Goal: Navigation & Orientation: Find specific page/section

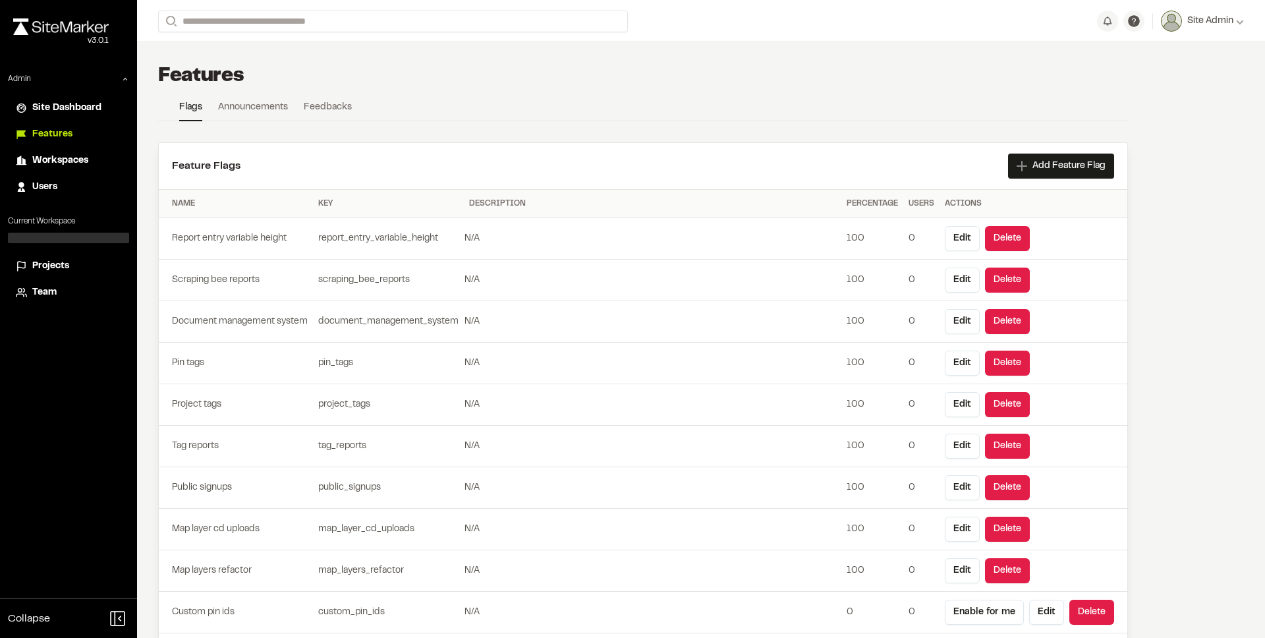
click at [278, 304] on td "Document management system" at bounding box center [236, 322] width 154 height 42
click at [64, 266] on span "Projects" at bounding box center [50, 266] width 37 height 14
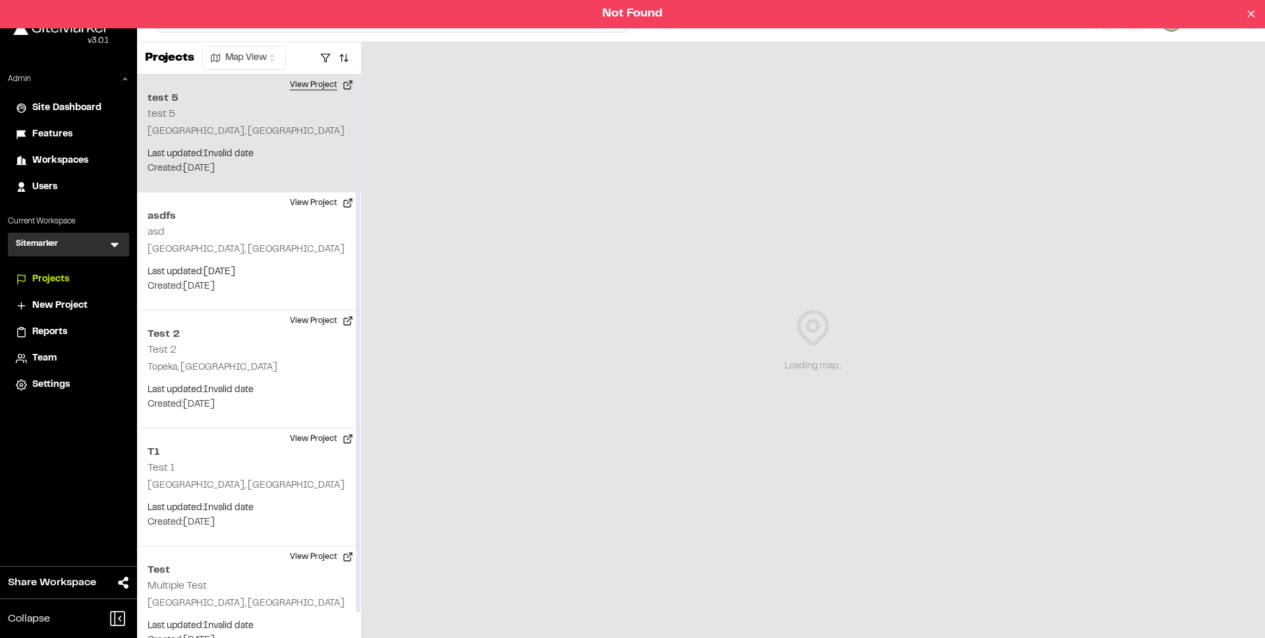
click at [308, 88] on button "View Project" at bounding box center [321, 84] width 79 height 21
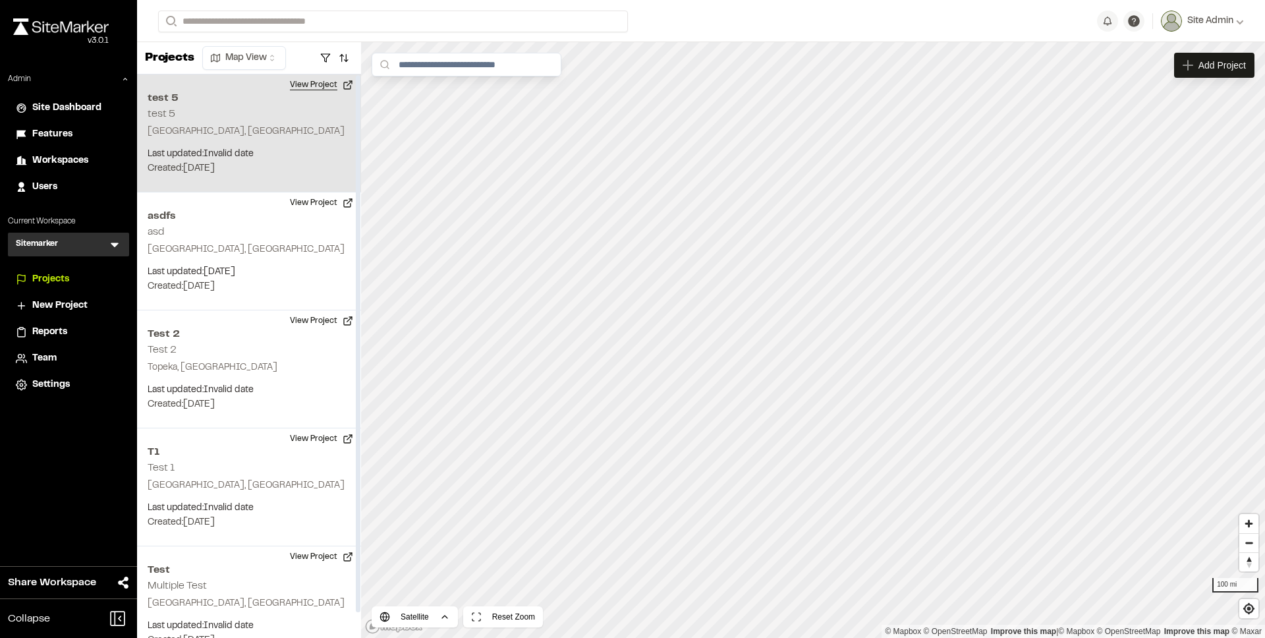
click at [308, 90] on button "View Project" at bounding box center [321, 84] width 79 height 21
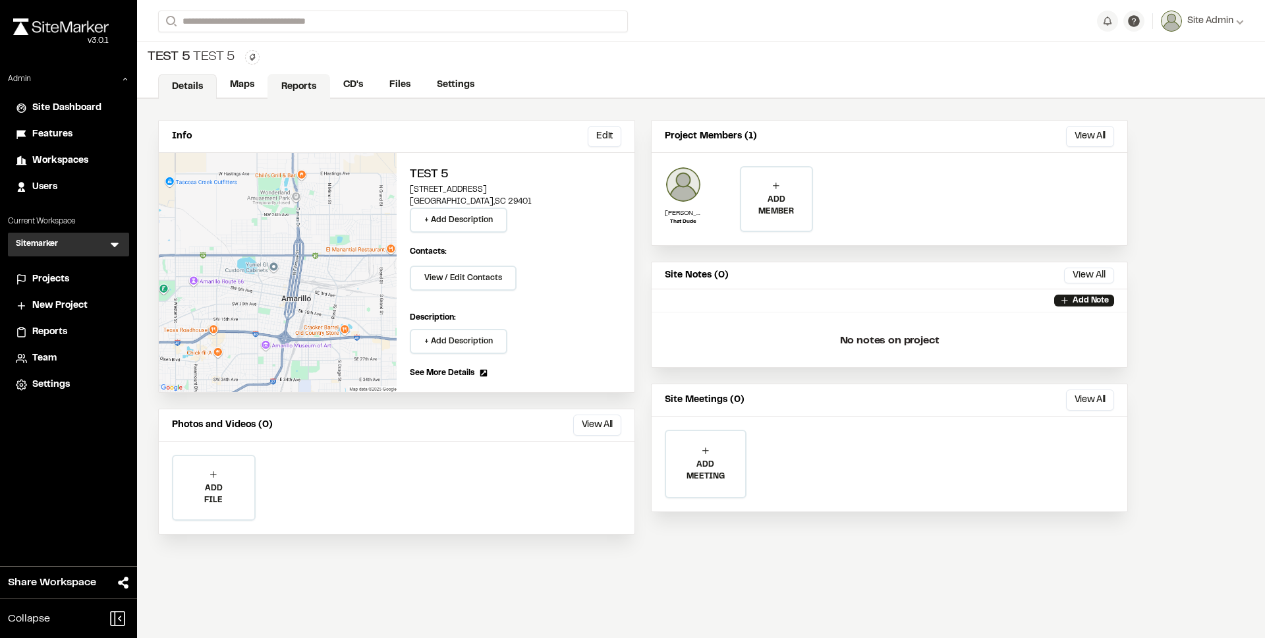
click at [306, 76] on link "Reports" at bounding box center [298, 86] width 63 height 25
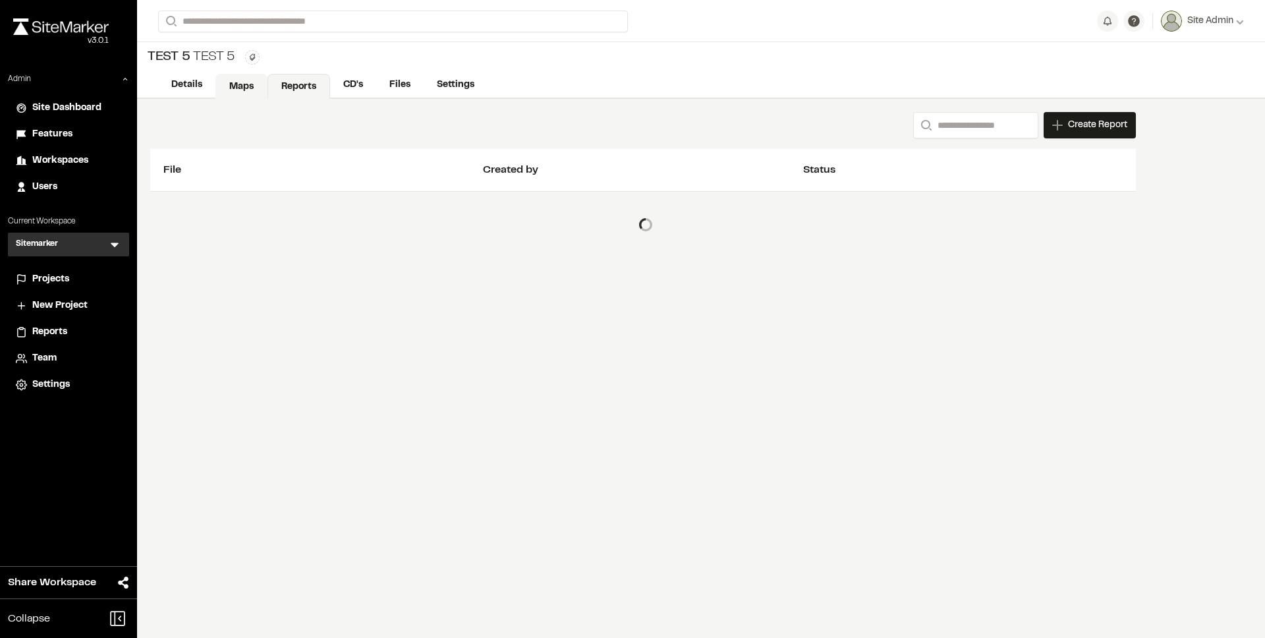
click at [247, 80] on link "Maps" at bounding box center [241, 86] width 52 height 25
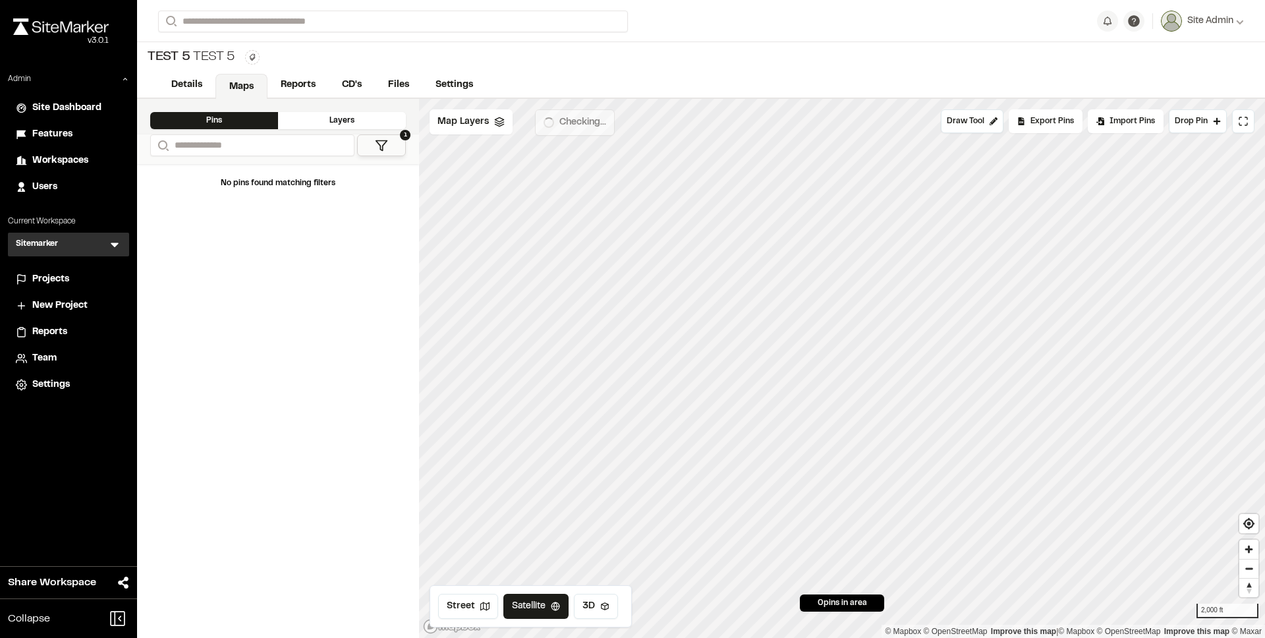
click at [447, 119] on span "Map Layers" at bounding box center [462, 122] width 51 height 14
click at [490, 178] on span "test 5 - Nearmap - 2025-05-13" at bounding box center [538, 182] width 132 height 16
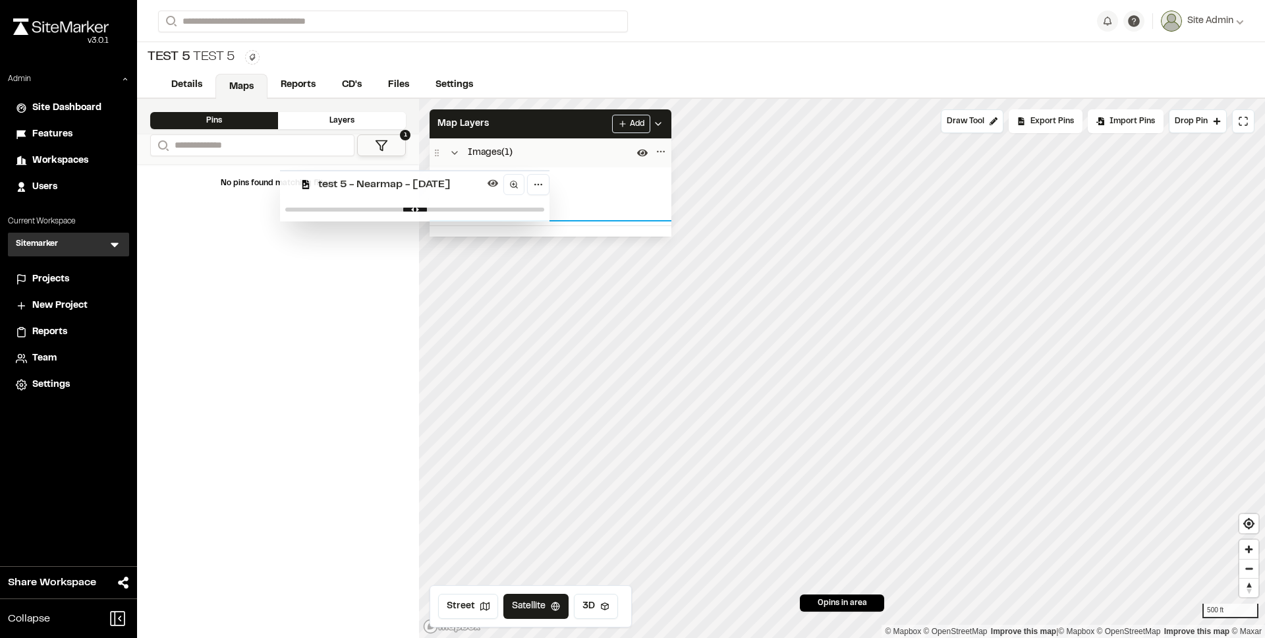
drag, startPoint x: 678, startPoint y: 204, endPoint x: 550, endPoint y: 204, distance: 127.8
click at [538, 205] on div "Images ( 1 ) test 5 - Nearmap - 2025-05-13 test 5 - Nearmap - 2025-05-13 To pic…" at bounding box center [550, 187] width 242 height 98
drag, startPoint x: 679, startPoint y: 204, endPoint x: 548, endPoint y: 202, distance: 131.1
click at [536, 204] on input "range" at bounding box center [419, 206] width 231 height 4
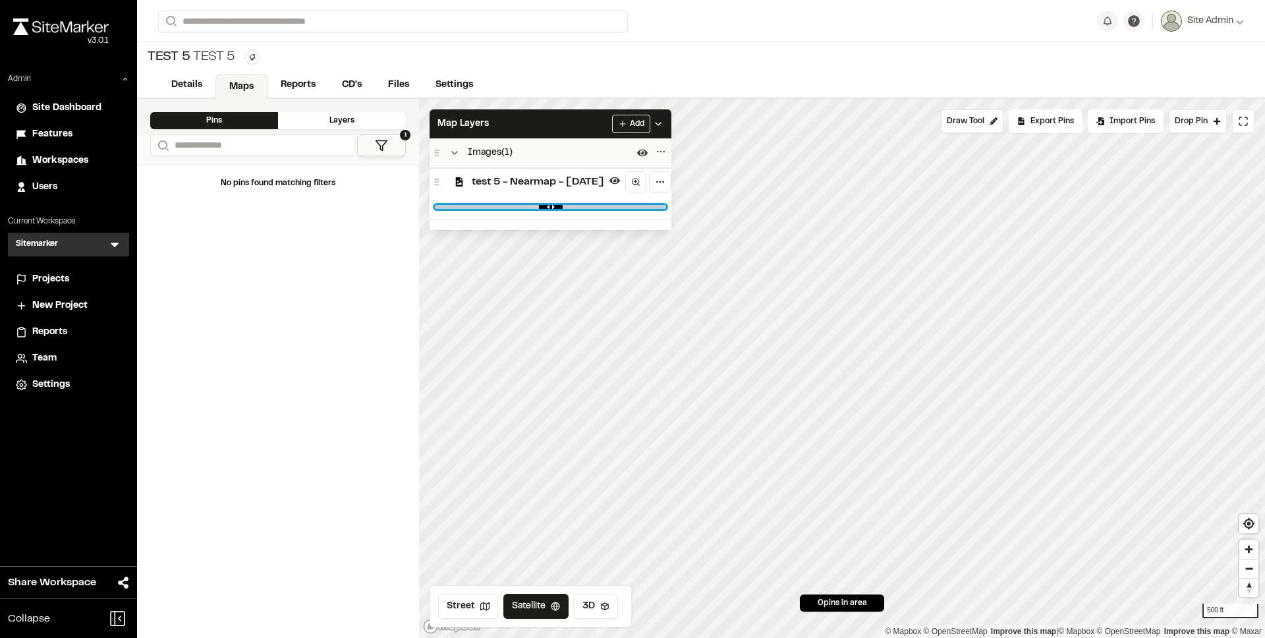
click at [547, 206] on input "range" at bounding box center [550, 207] width 231 height 4
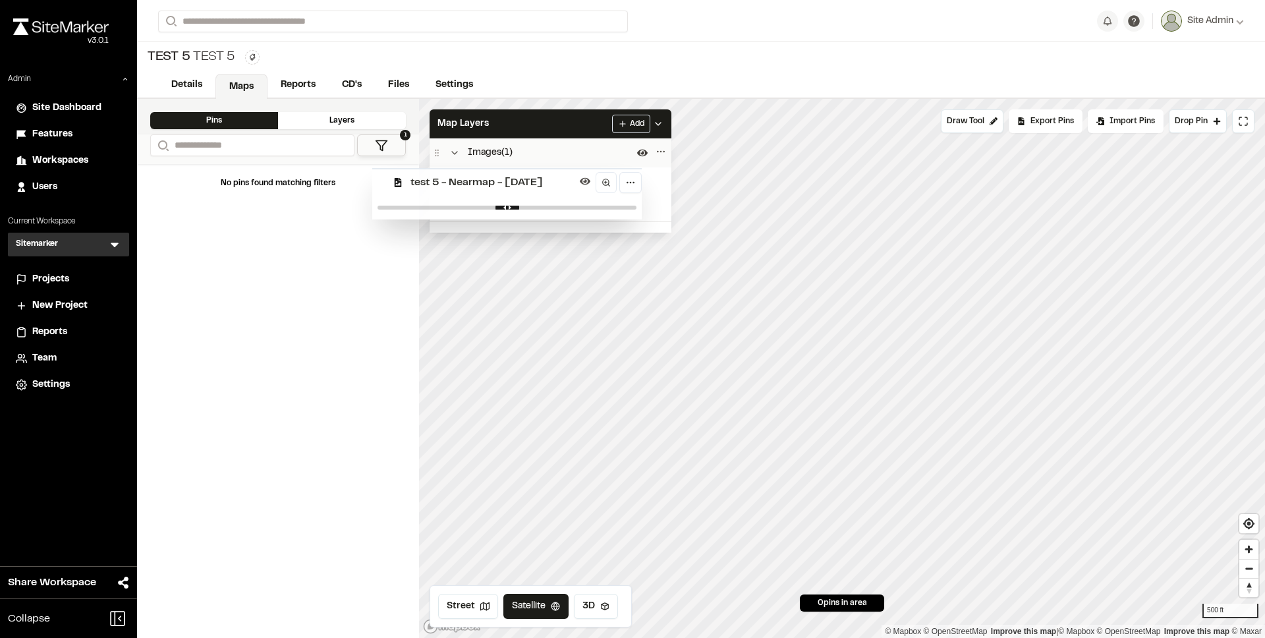
drag, startPoint x: 502, startPoint y: 204, endPoint x: 445, endPoint y: 204, distance: 57.3
click at [445, 206] on input "range" at bounding box center [492, 208] width 231 height 4
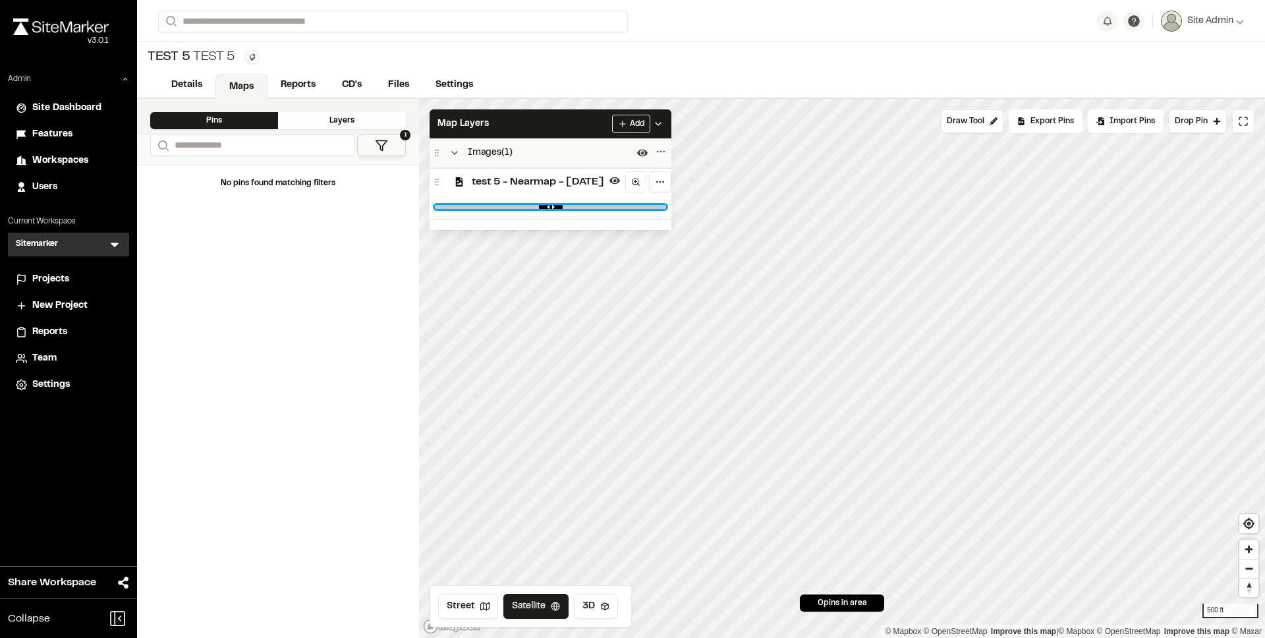
click at [466, 205] on input "range" at bounding box center [550, 207] width 231 height 4
click at [537, 206] on input "range" at bounding box center [550, 207] width 231 height 4
click at [584, 205] on input "range" at bounding box center [550, 207] width 231 height 4
click at [622, 205] on input "range" at bounding box center [550, 207] width 231 height 4
click at [653, 206] on input "range" at bounding box center [550, 207] width 231 height 4
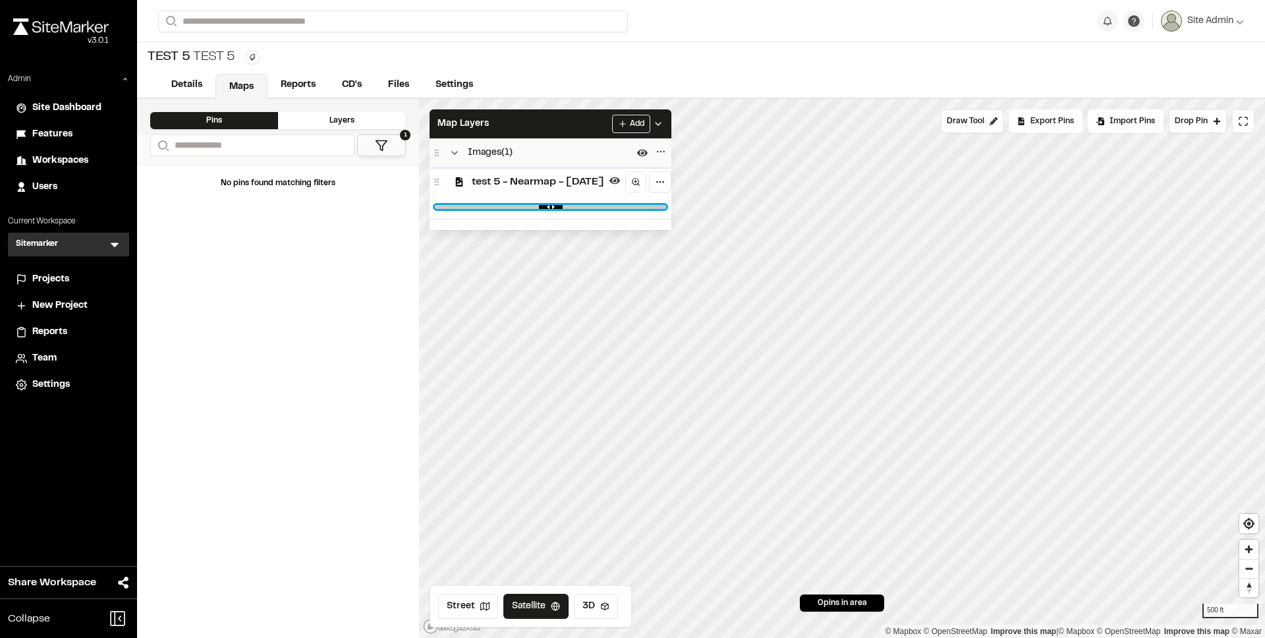
click at [666, 205] on input "range" at bounding box center [550, 207] width 231 height 4
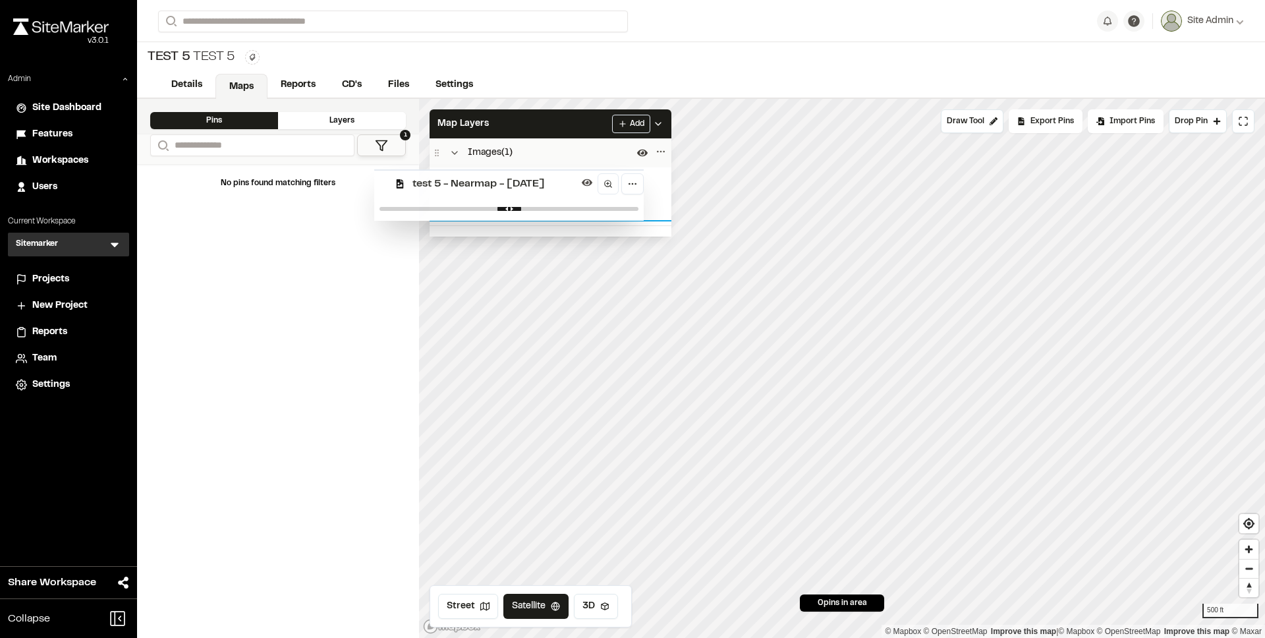
drag, startPoint x: 654, startPoint y: 204, endPoint x: 631, endPoint y: 205, distance: 23.1
type input "*"
click at [611, 208] on input "range" at bounding box center [494, 210] width 231 height 4
drag, startPoint x: 677, startPoint y: 203, endPoint x: 609, endPoint y: 202, distance: 68.5
click at [609, 202] on div "Images ( 1 ) test 5 - Nearmap - 2025-05-13 test 5 - Nearmap - 2025-05-13 To pic…" at bounding box center [550, 185] width 242 height 94
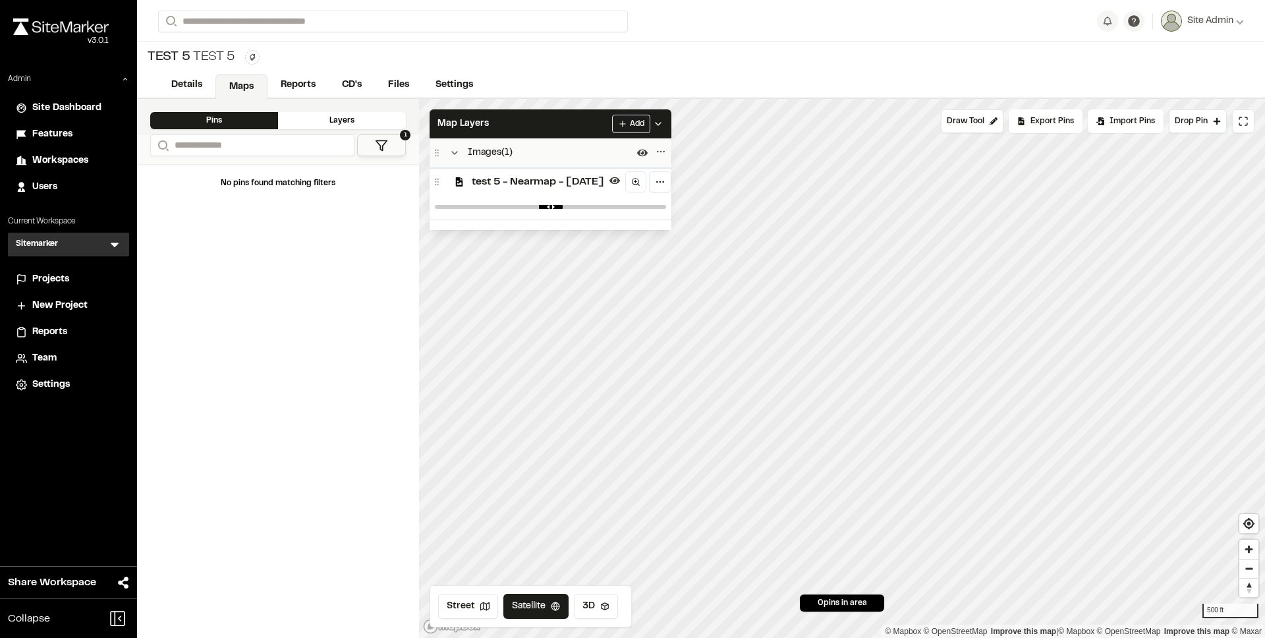
click at [528, 209] on div at bounding box center [550, 207] width 242 height 24
click at [497, 207] on input "range" at bounding box center [550, 207] width 231 height 4
click at [468, 205] on input "range" at bounding box center [550, 207] width 231 height 4
click at [453, 205] on input "range" at bounding box center [550, 207] width 231 height 4
click at [451, 205] on input "range" at bounding box center [550, 207] width 231 height 4
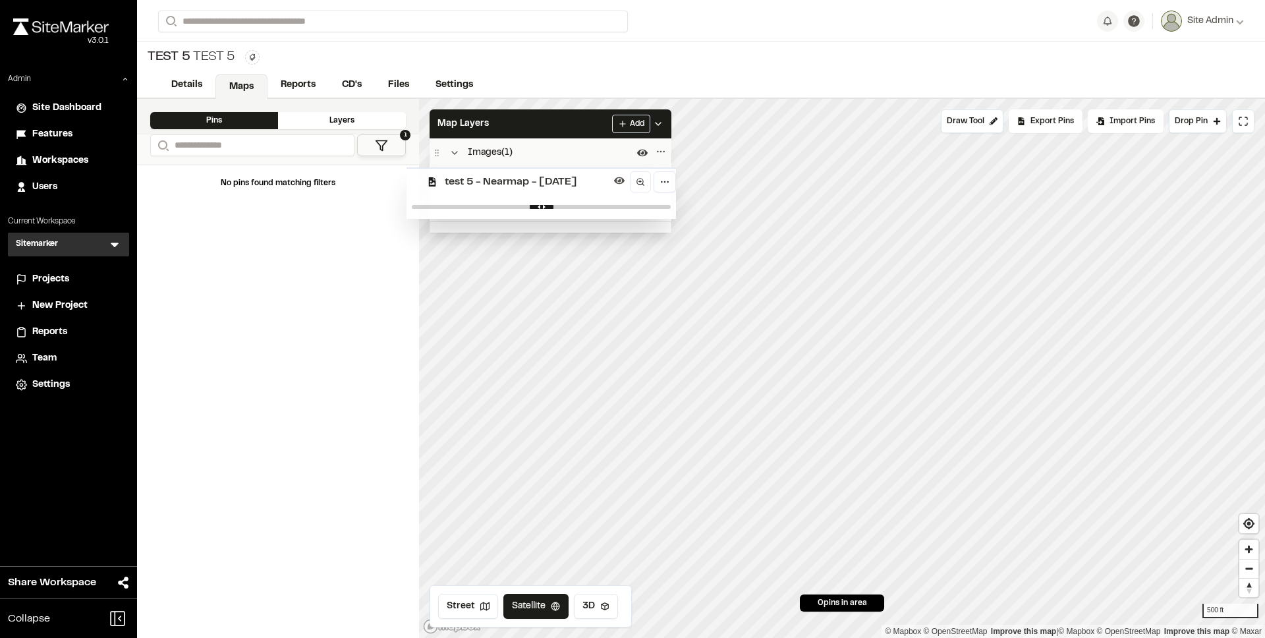
drag, startPoint x: 449, startPoint y: 205, endPoint x: 426, endPoint y: 204, distance: 23.1
click at [426, 206] on input "range" at bounding box center [527, 208] width 231 height 4
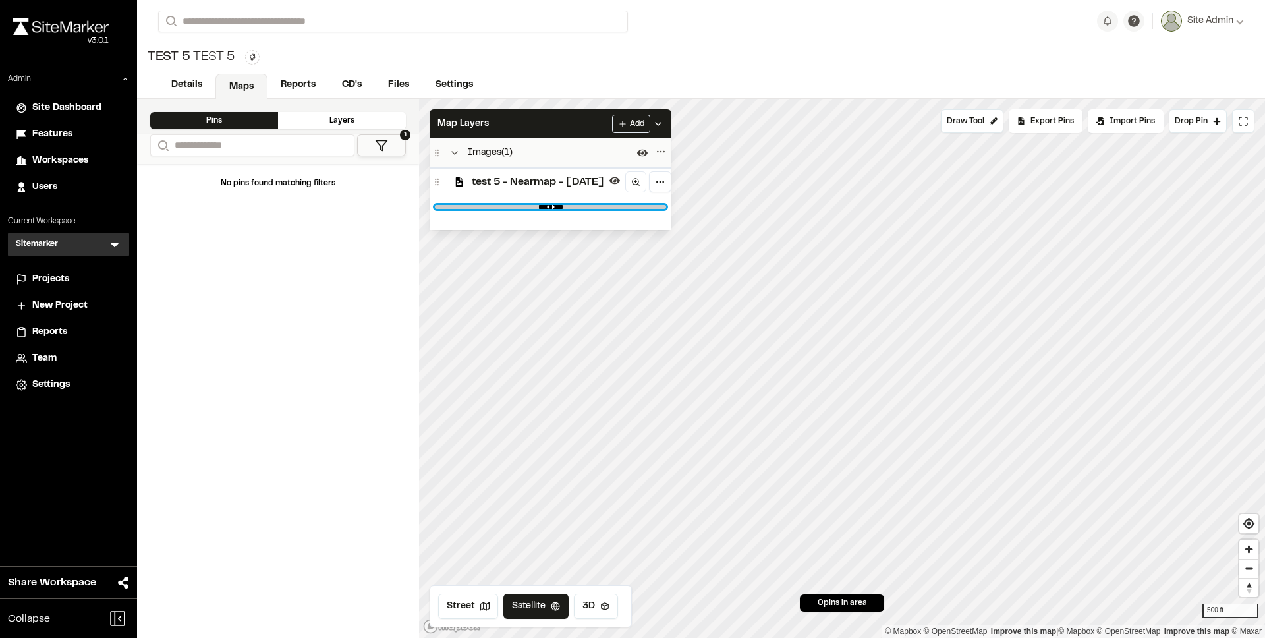
click at [445, 206] on input "range" at bounding box center [550, 207] width 231 height 4
click at [442, 206] on input "range" at bounding box center [550, 207] width 231 height 4
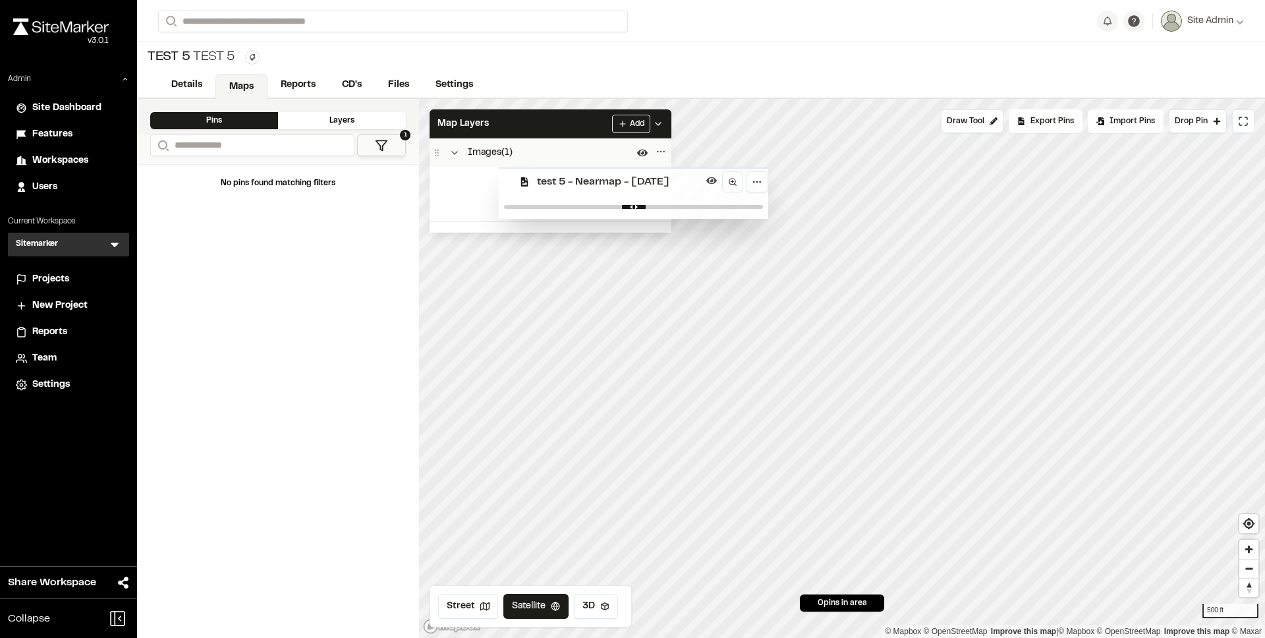
drag, startPoint x: 447, startPoint y: 205, endPoint x: 516, endPoint y: 204, distance: 69.2
click at [516, 206] on input "range" at bounding box center [619, 208] width 231 height 4
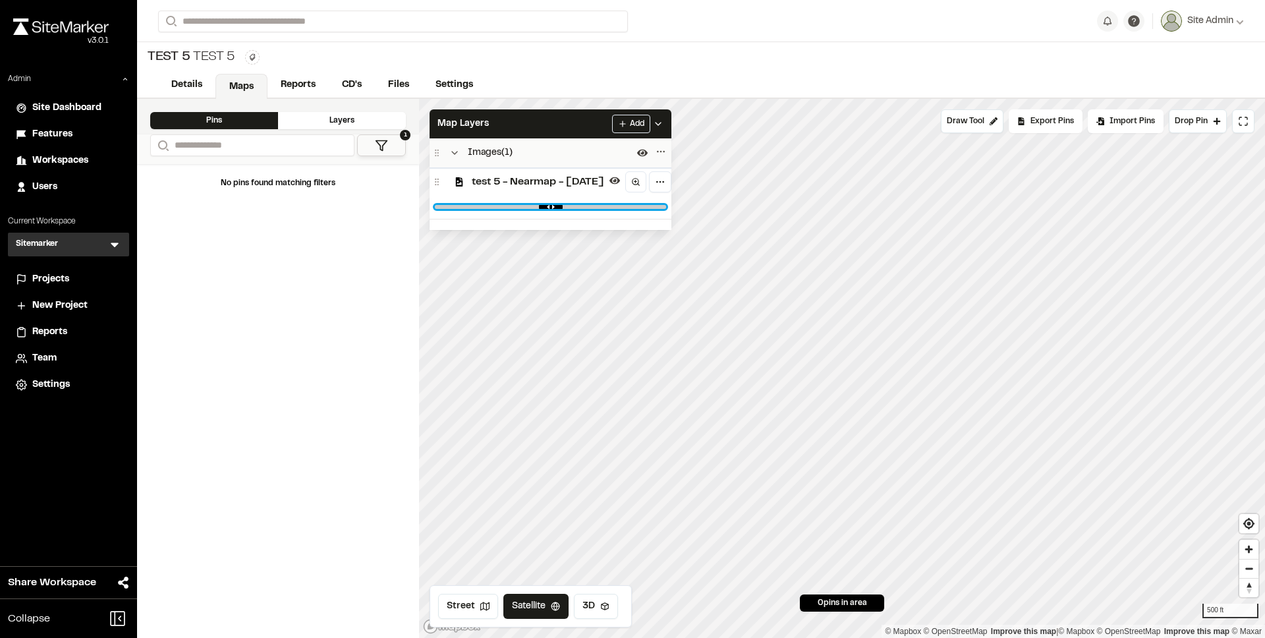
click at [540, 205] on input "range" at bounding box center [550, 207] width 231 height 4
click at [573, 205] on input "range" at bounding box center [550, 207] width 231 height 4
click at [605, 206] on input "range" at bounding box center [550, 207] width 231 height 4
click at [617, 206] on input "range" at bounding box center [550, 207] width 231 height 4
type input "****"
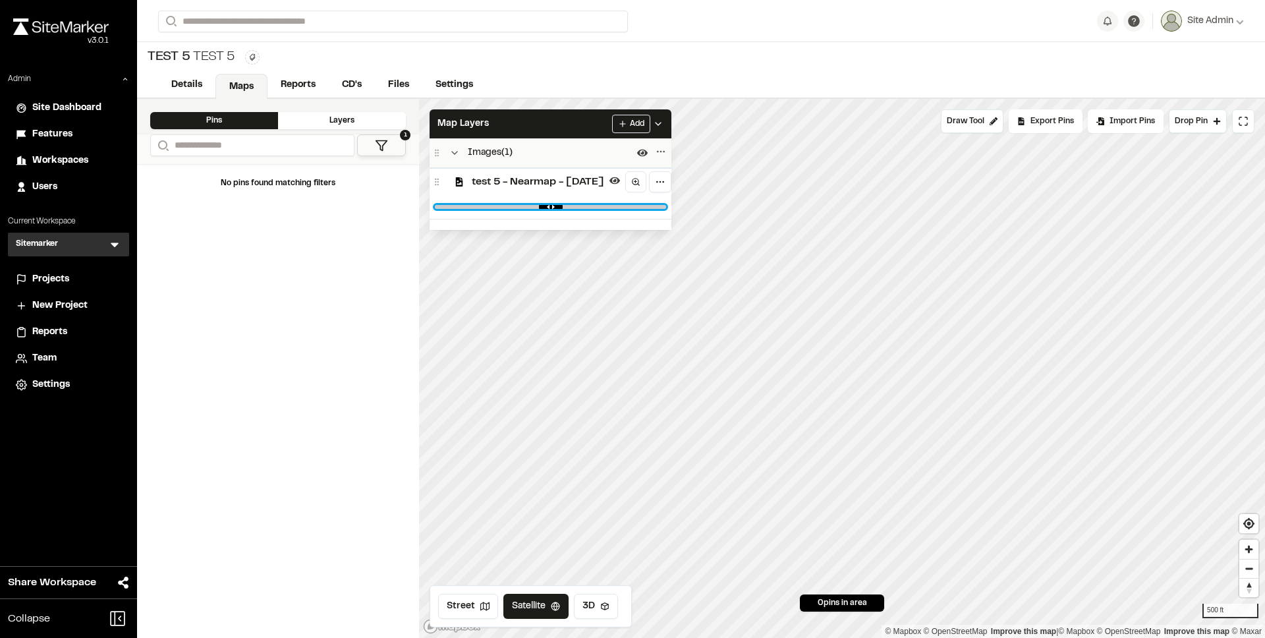
click at [639, 205] on input "range" at bounding box center [550, 207] width 231 height 4
click at [646, 205] on input "range" at bounding box center [550, 207] width 231 height 4
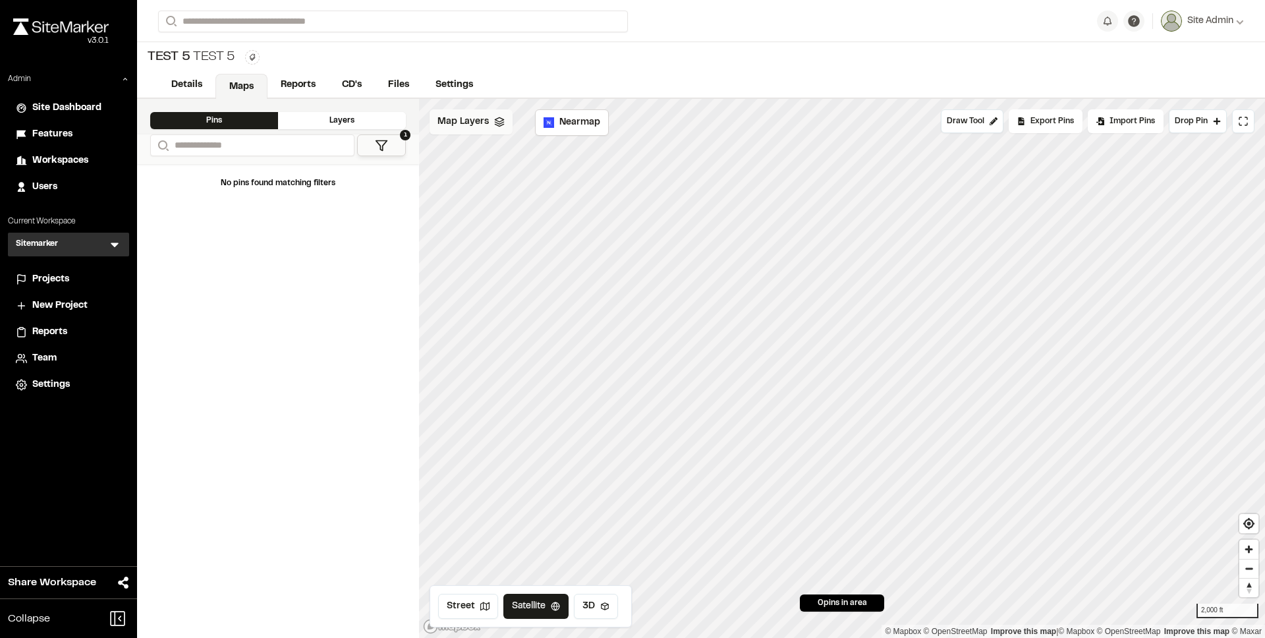
click at [471, 126] on span "Map Layers" at bounding box center [462, 122] width 51 height 14
click at [553, 180] on span "test 5 - Nearmap - [DATE]" at bounding box center [538, 182] width 132 height 16
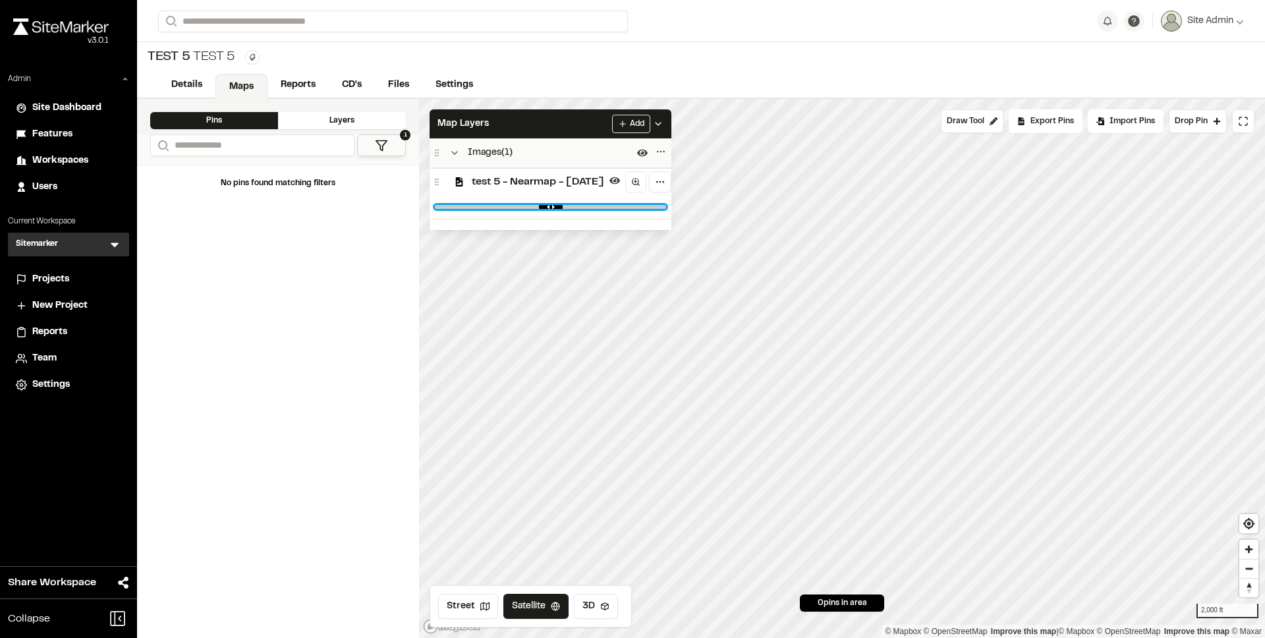
drag, startPoint x: 682, startPoint y: 206, endPoint x: 702, endPoint y: 206, distance: 19.1
click at [666, 206] on input "range" at bounding box center [550, 207] width 231 height 4
click at [572, 186] on span "test 5 - Nearmap - [DATE]" at bounding box center [538, 182] width 132 height 16
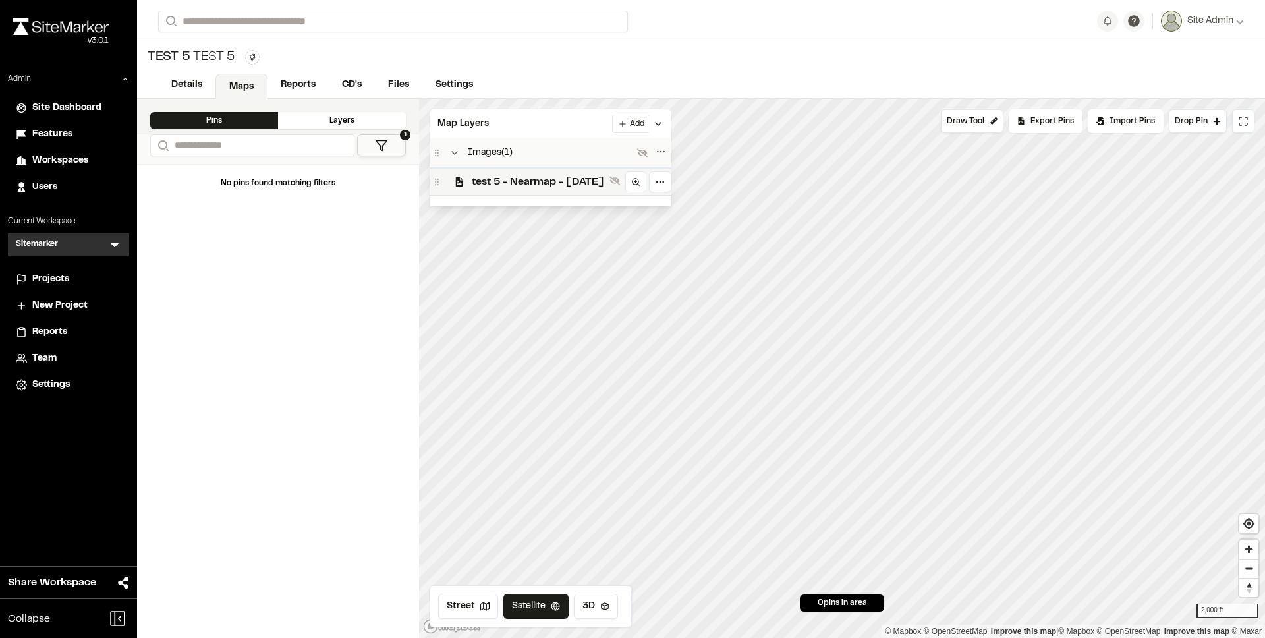
click at [570, 186] on span "test 5 - Nearmap - [DATE]" at bounding box center [538, 182] width 132 height 16
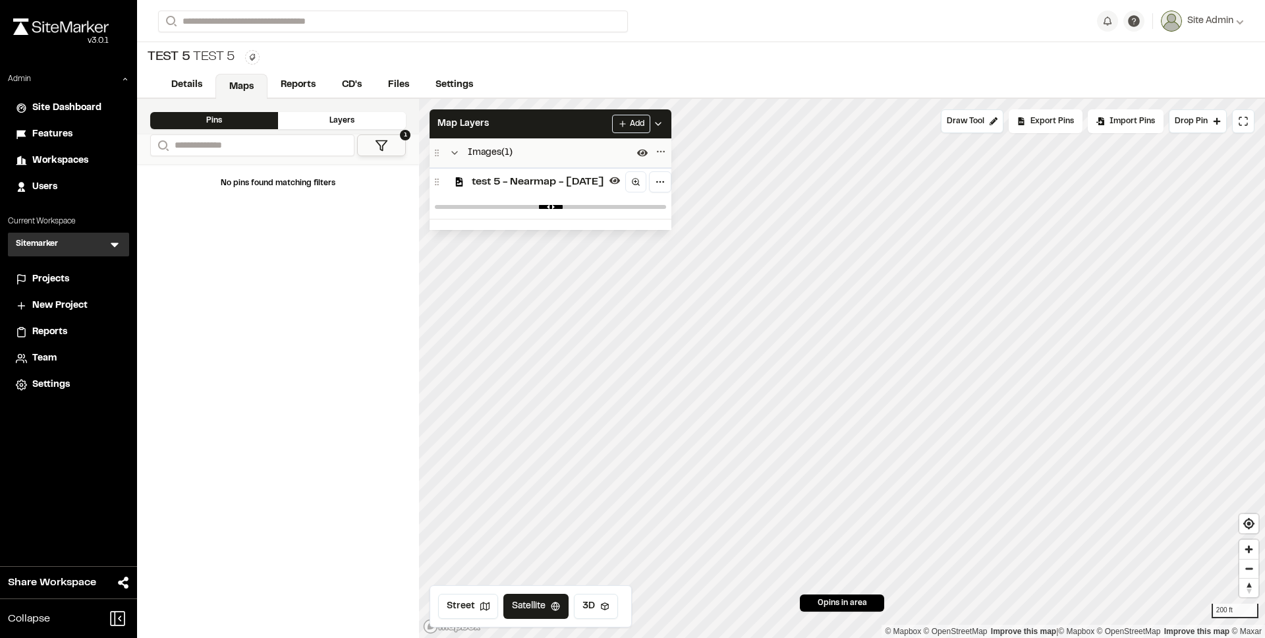
drag, startPoint x: 677, startPoint y: 204, endPoint x: 594, endPoint y: 207, distance: 82.4
click at [594, 207] on div at bounding box center [550, 207] width 242 height 24
drag, startPoint x: 685, startPoint y: 208, endPoint x: 626, endPoint y: 210, distance: 58.7
click at [626, 210] on div at bounding box center [550, 207] width 242 height 24
click at [666, 208] on input "range" at bounding box center [550, 207] width 231 height 4
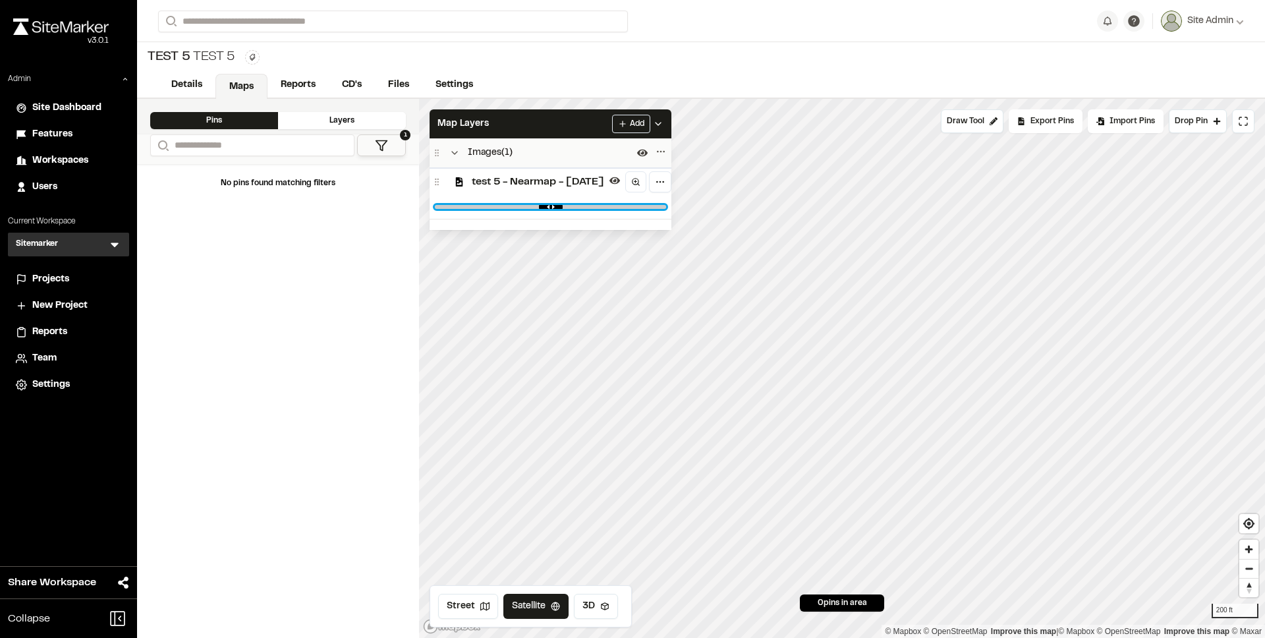
drag, startPoint x: 675, startPoint y: 206, endPoint x: 690, endPoint y: 213, distance: 16.2
type input "*"
click at [666, 209] on input "range" at bounding box center [550, 207] width 231 height 4
click at [455, 153] on polyline "Collapse group" at bounding box center [454, 153] width 5 height 3
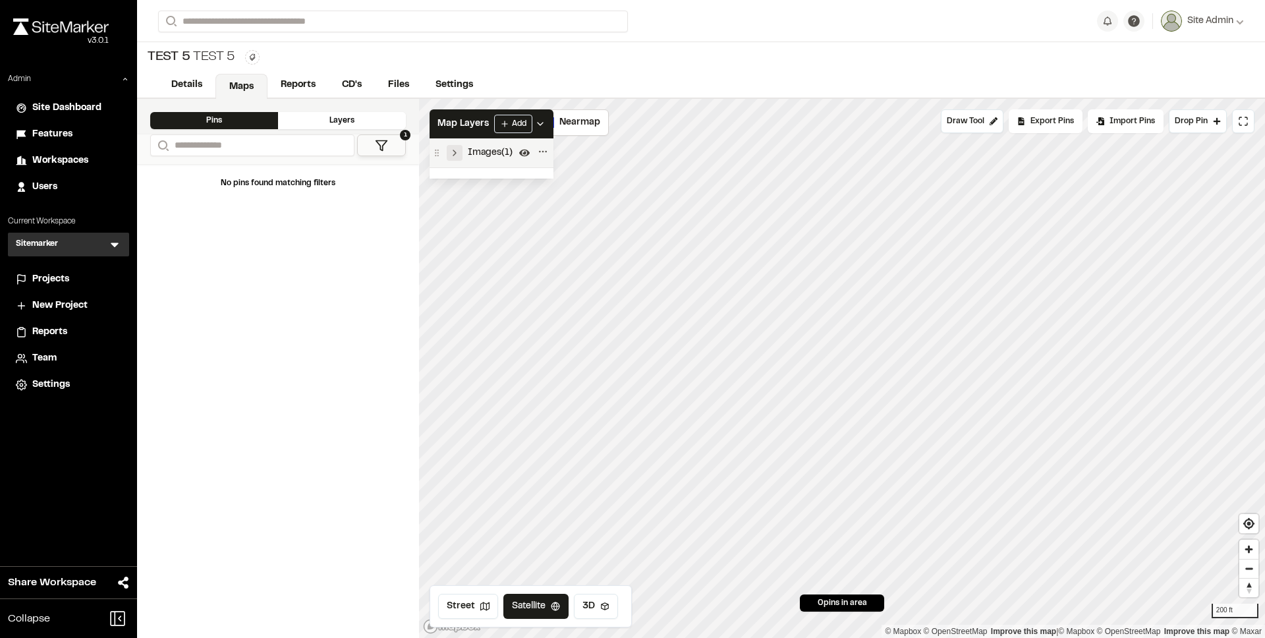
click at [455, 153] on polyline "Expand group" at bounding box center [454, 152] width 3 height 5
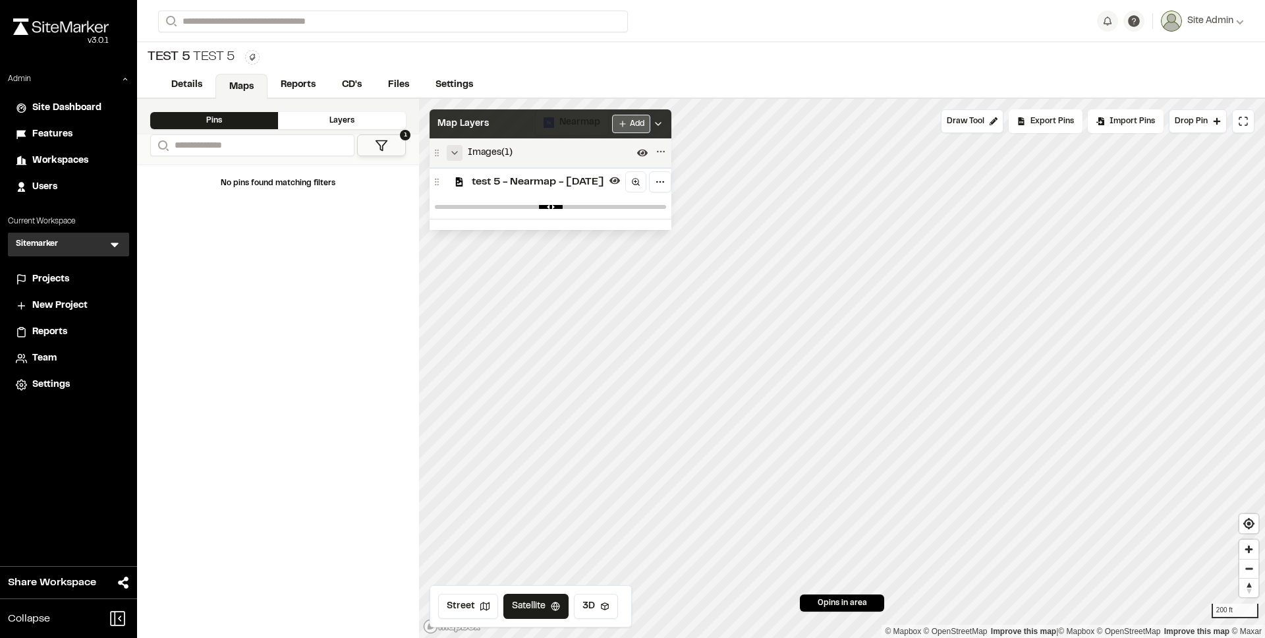
click at [657, 128] on html "**********" at bounding box center [632, 319] width 1265 height 638
click at [594, 336] on html "**********" at bounding box center [632, 319] width 1265 height 638
drag, startPoint x: 677, startPoint y: 209, endPoint x: 496, endPoint y: 206, distance: 181.2
click at [496, 206] on div at bounding box center [550, 207] width 242 height 24
click at [299, 293] on div "No pins found matching filters" at bounding box center [278, 401] width 282 height 474
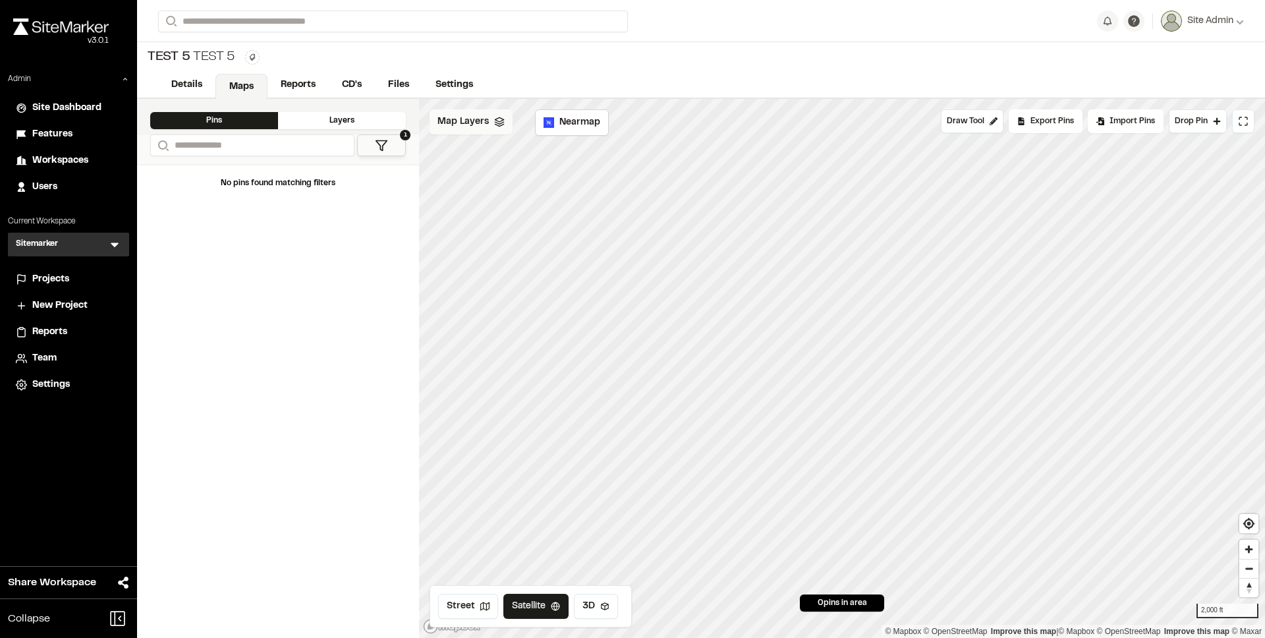
click at [485, 128] on div "Map Layers" at bounding box center [470, 121] width 83 height 25
